Goal: Obtain resource: Obtain resource

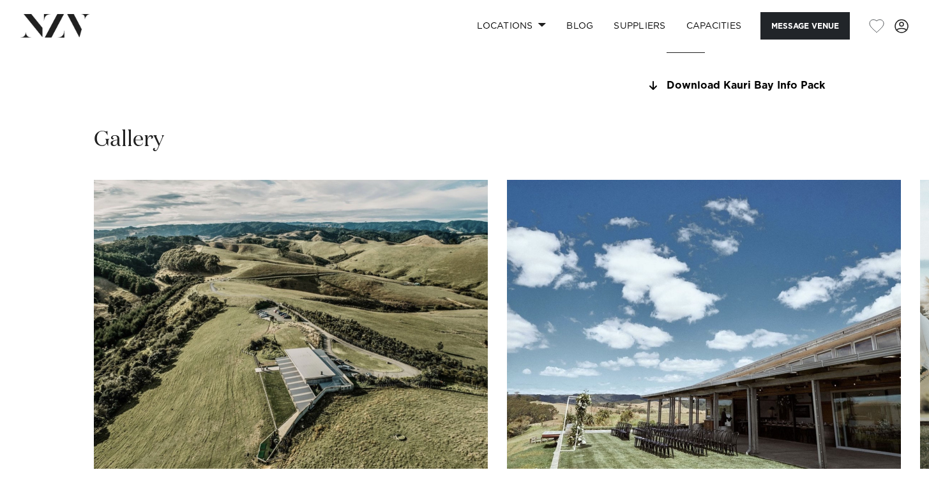
scroll to position [1137, 0]
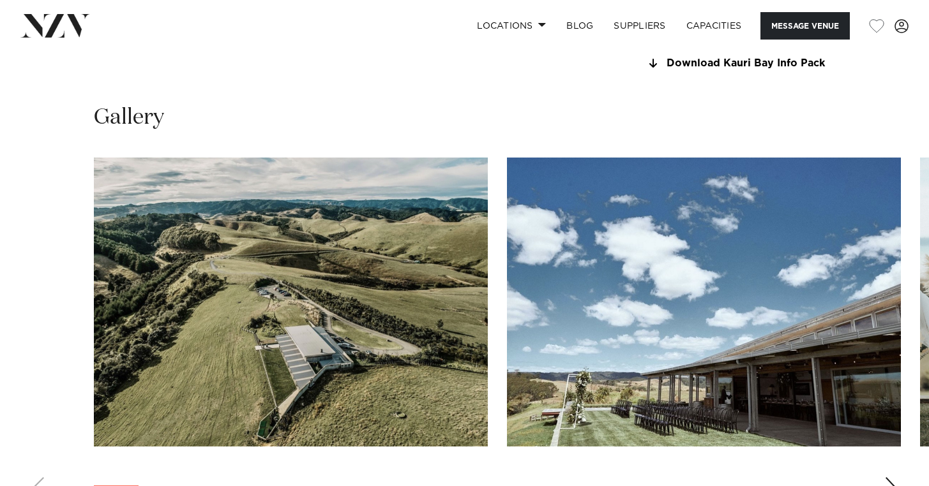
click at [422, 369] on img "1 / 30" at bounding box center [291, 302] width 394 height 289
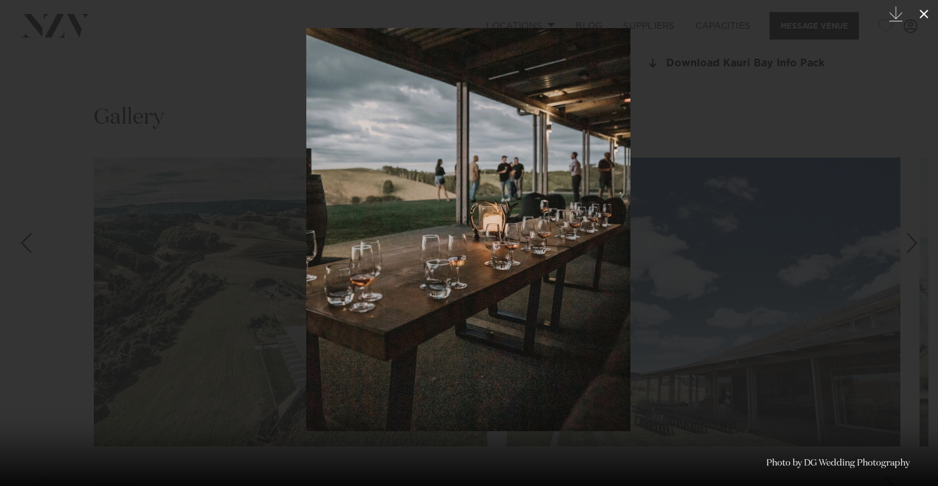
click at [921, 15] on icon at bounding box center [923, 13] width 15 height 15
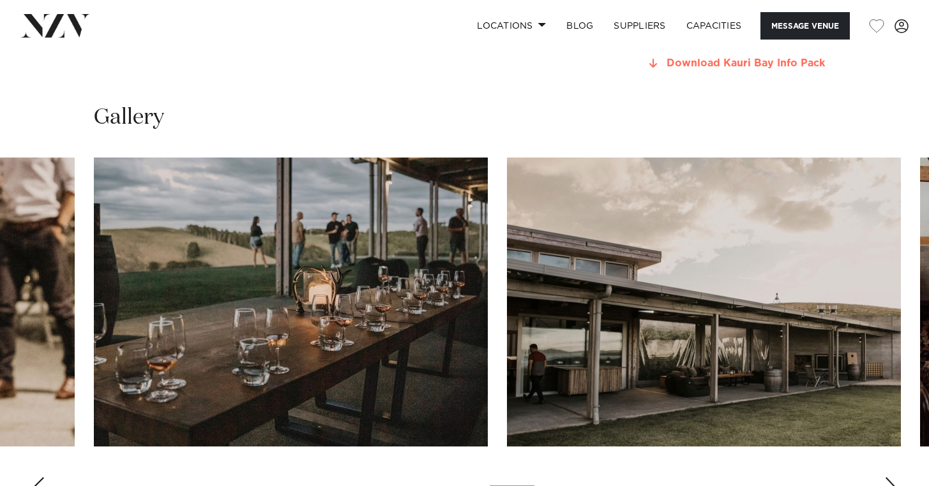
click at [692, 61] on link "Download Kauri Bay Info Pack" at bounding box center [740, 63] width 190 height 11
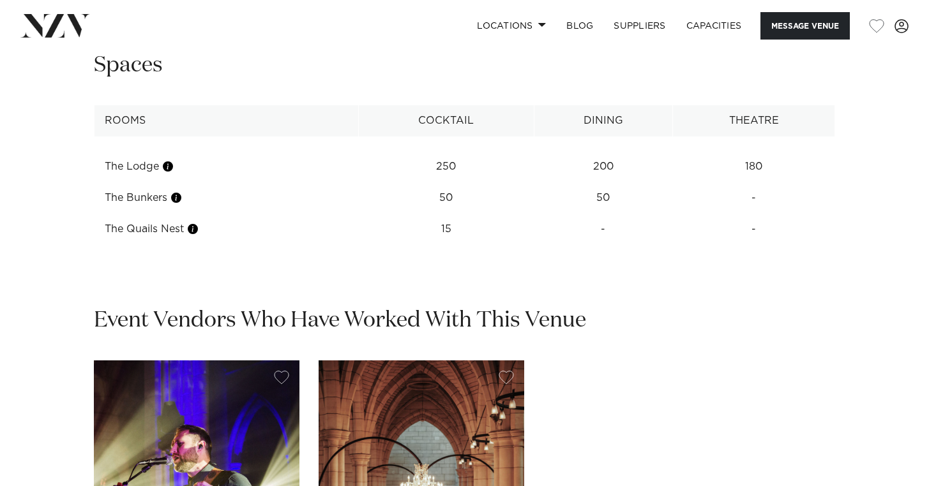
scroll to position [1756, 0]
